Goal: Transaction & Acquisition: Obtain resource

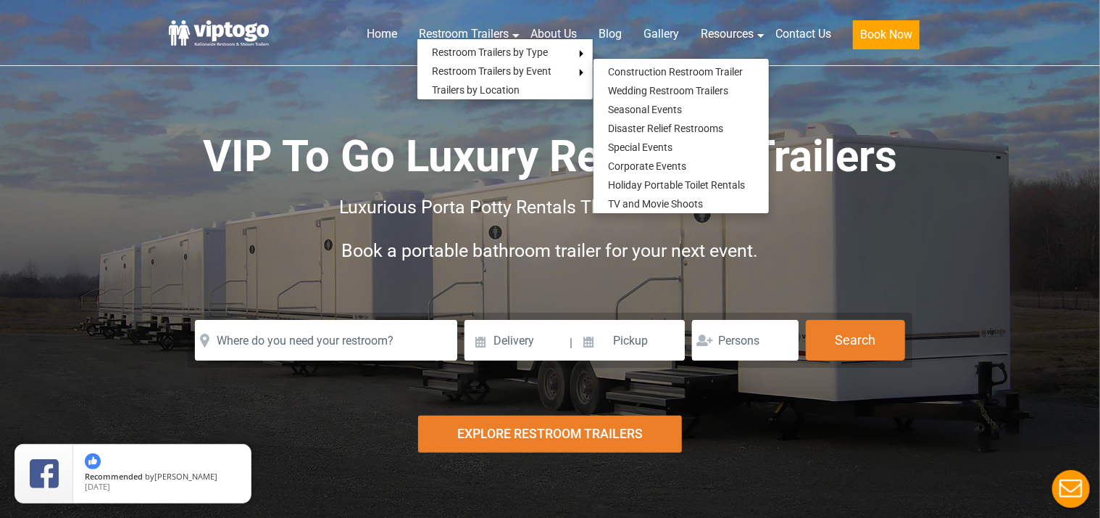
click at [197, 155] on h1 "VIP To Go Luxury Restroom Trailers" at bounding box center [550, 157] width 725 height 58
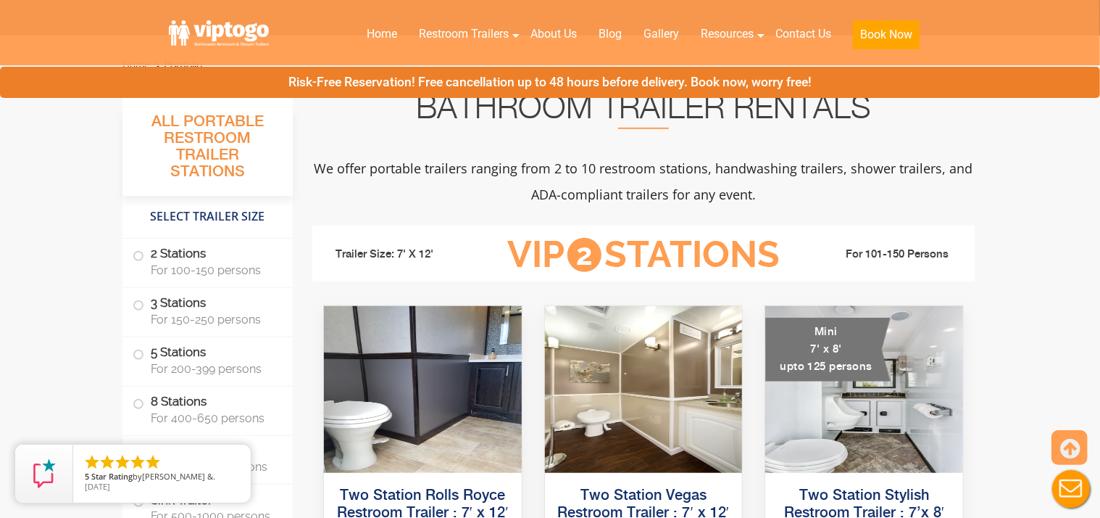
scroll to position [527, 0]
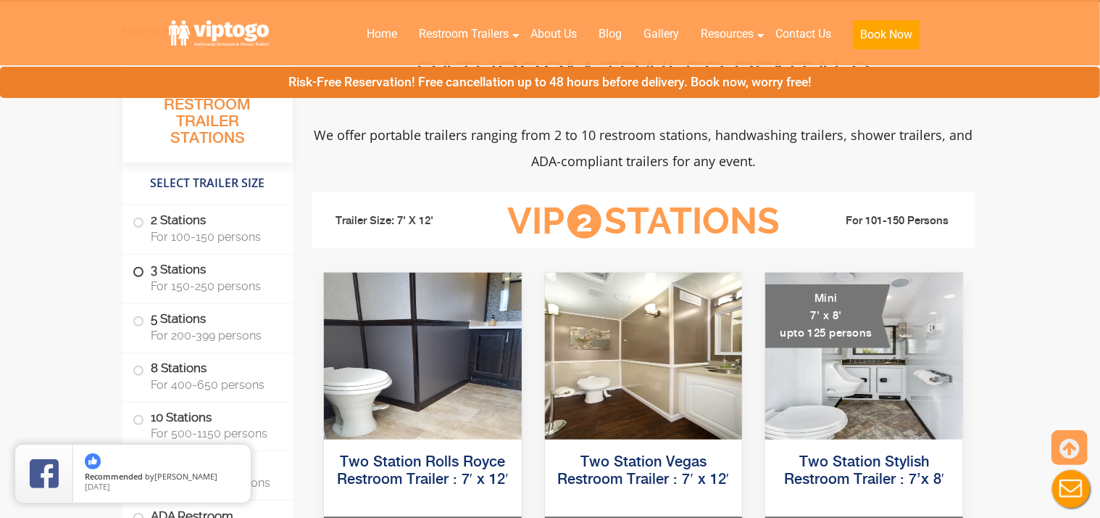
click at [137, 270] on span at bounding box center [139, 272] width 6 height 6
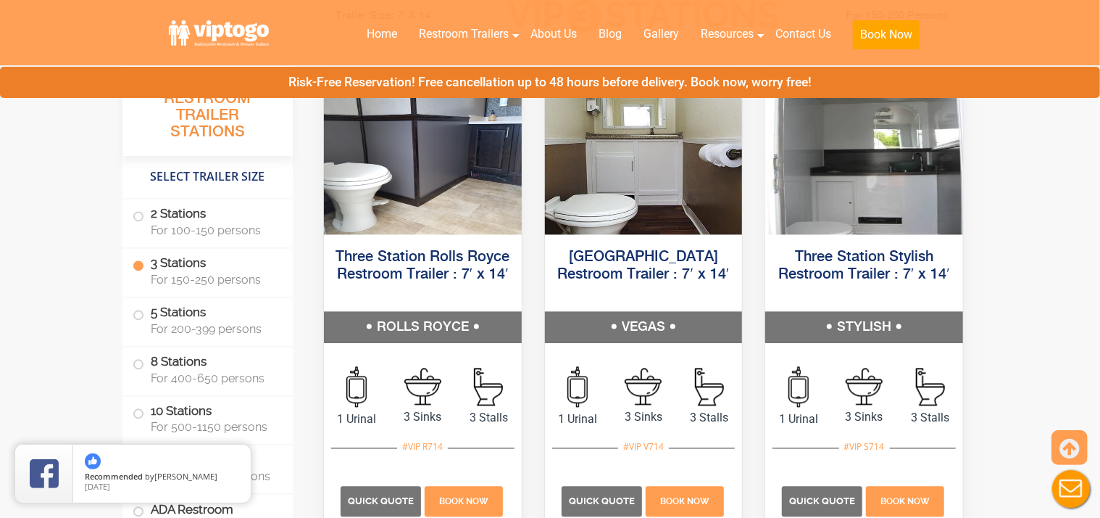
scroll to position [1748, 0]
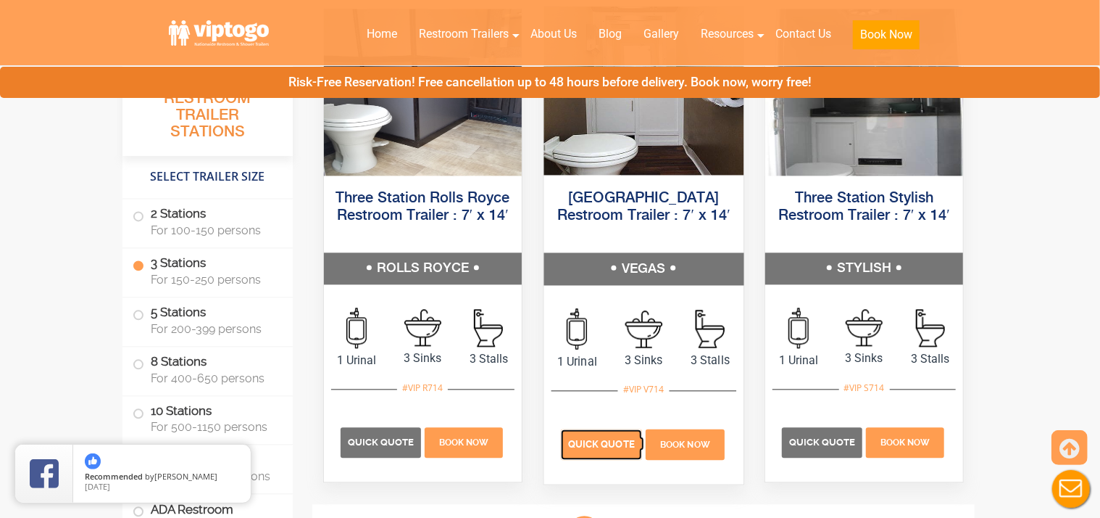
click at [602, 438] on span "Quick Quote" at bounding box center [601, 443] width 67 height 11
